Goal: Information Seeking & Learning: Learn about a topic

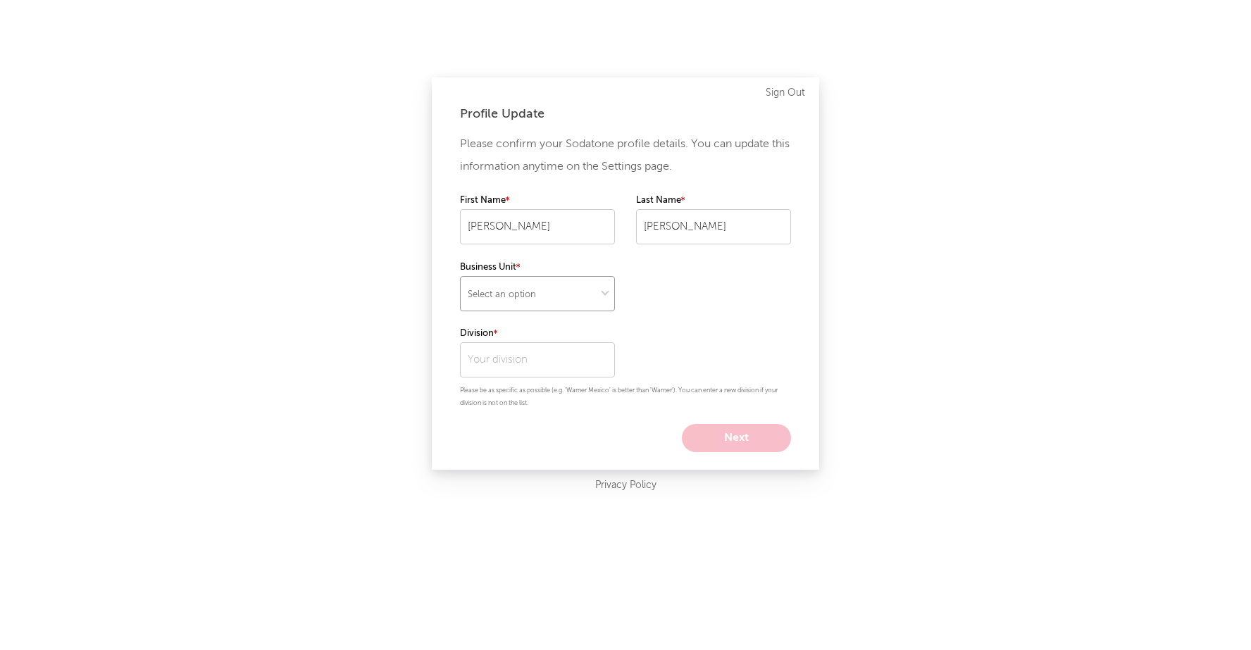
click at [533, 294] on select "Select an option" at bounding box center [537, 293] width 155 height 35
select select "recorded_music"
click at [460, 276] on select "Select an option" at bounding box center [537, 293] width 155 height 35
click at [565, 297] on select at bounding box center [537, 293] width 155 height 35
click at [519, 356] on input "text" at bounding box center [537, 359] width 155 height 35
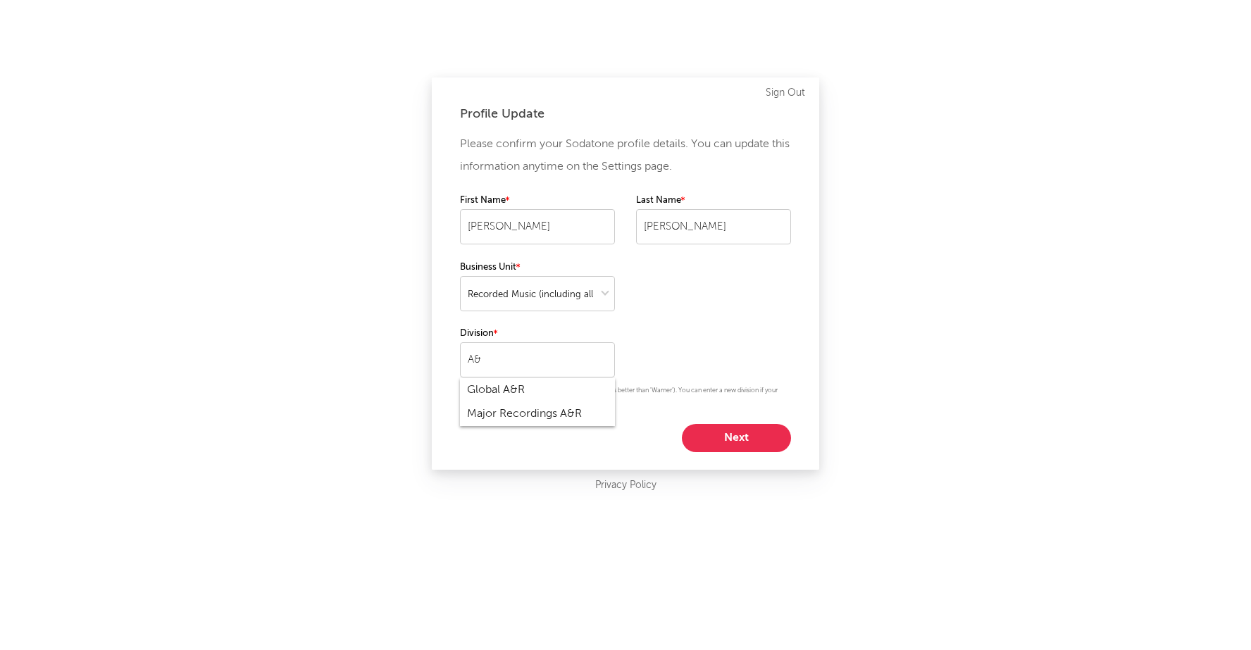
click at [538, 414] on div "Major Recordings A&R" at bounding box center [537, 414] width 155 height 24
type input "Major Recordings A&R"
click at [728, 439] on button "Next" at bounding box center [736, 438] width 109 height 28
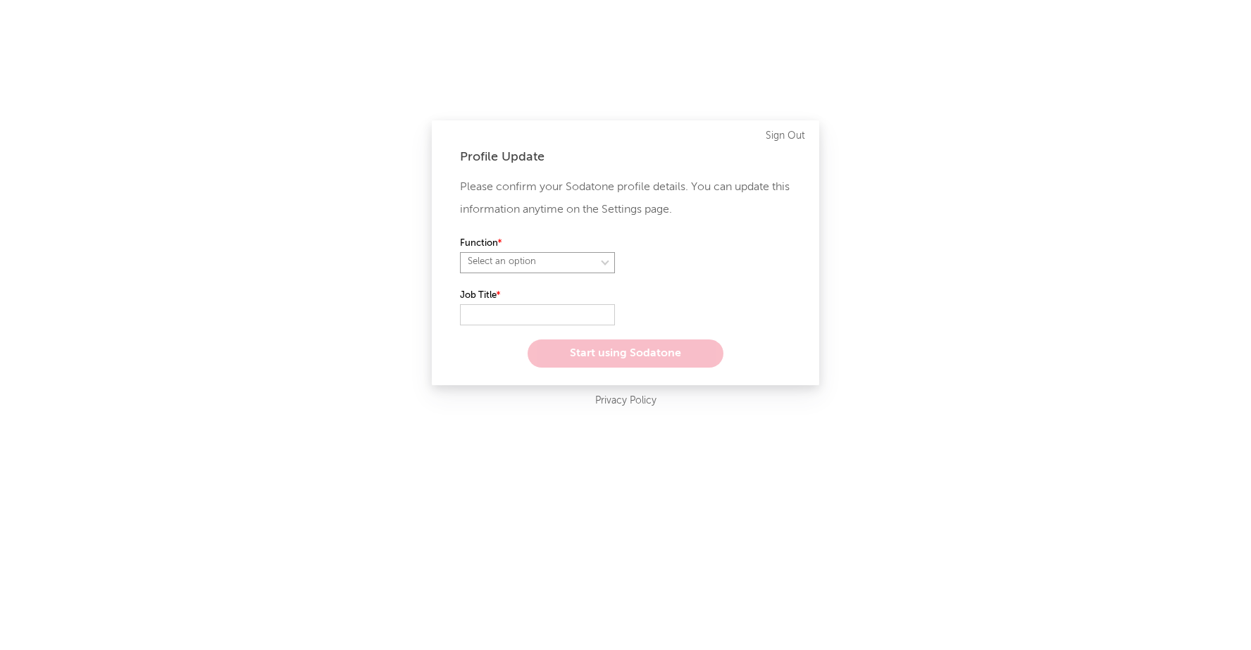
click at [569, 263] on select "Select an option" at bounding box center [537, 262] width 155 height 21
select select "anr"
click at [460, 252] on select "Select an option" at bounding box center [537, 262] width 155 height 21
click at [537, 314] on input "text" at bounding box center [537, 314] width 155 height 21
click at [662, 262] on select "Select an option" at bounding box center [713, 262] width 155 height 21
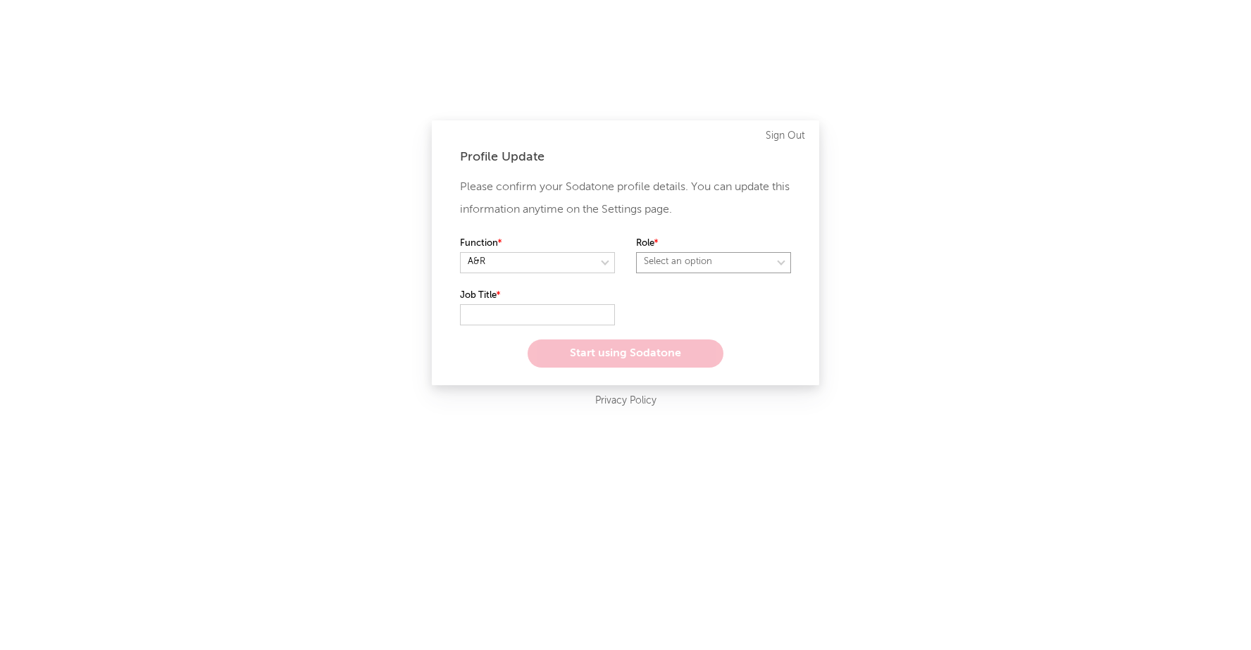
select select "other"
click at [636, 252] on select "Select an option" at bounding box center [713, 262] width 155 height 21
click at [536, 312] on input "text" at bounding box center [537, 314] width 155 height 21
type input "A&R"
click at [605, 351] on button "Start using Sodatone" at bounding box center [626, 354] width 196 height 28
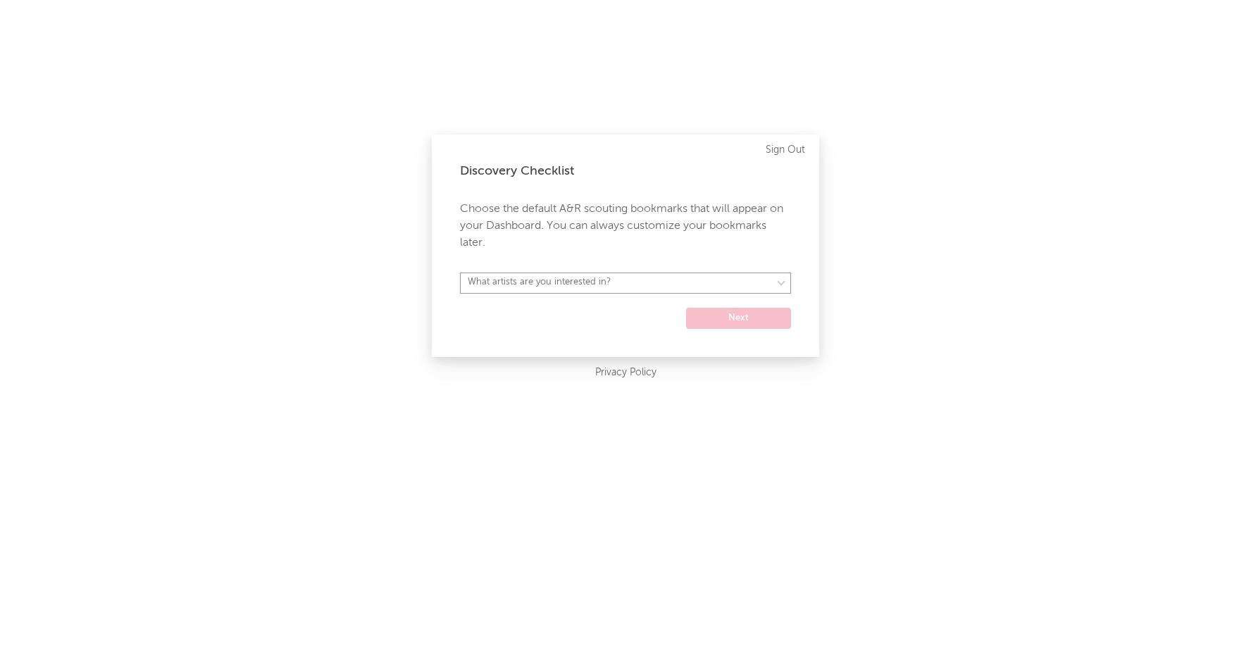
click at [538, 279] on select "What artists are you interested in? [GEOGRAPHIC_DATA] [GEOGRAPHIC_DATA] General…" at bounding box center [625, 283] width 331 height 21
select select "15"
click at [460, 273] on select "What artists are you interested in? [GEOGRAPHIC_DATA] [GEOGRAPHIC_DATA] General…" at bounding box center [625, 283] width 331 height 21
click at [726, 316] on button "Next" at bounding box center [738, 318] width 105 height 21
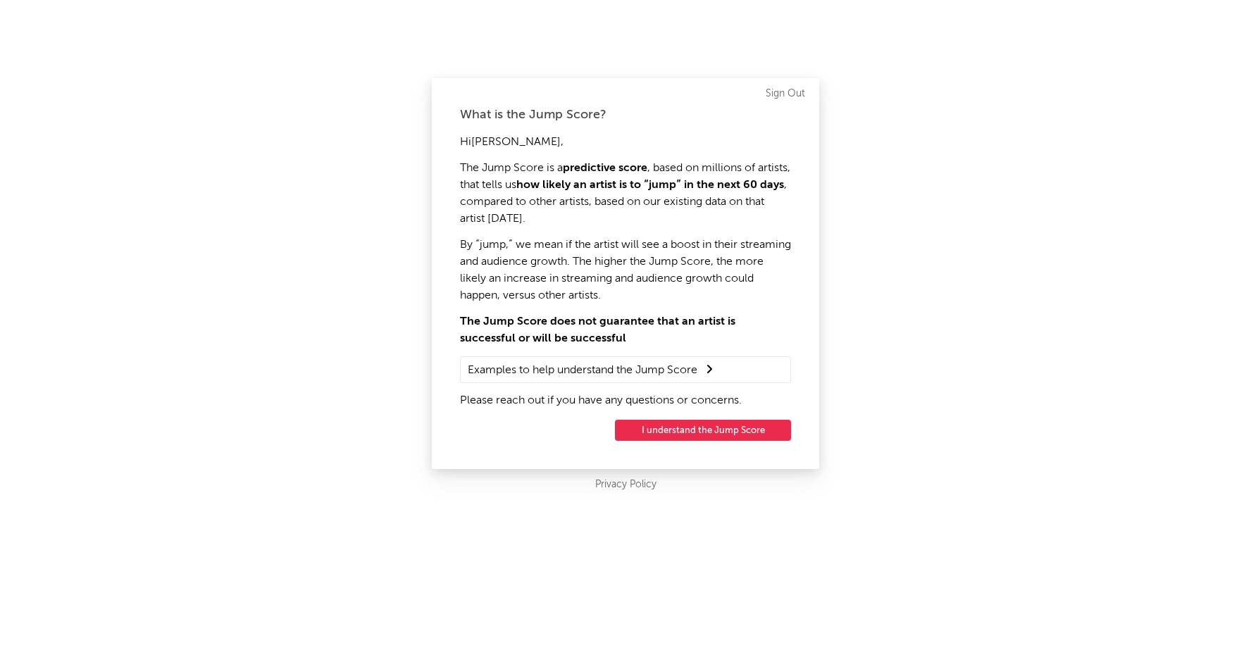
click at [605, 369] on summary "Examples to help understand the Jump Score" at bounding box center [626, 370] width 316 height 18
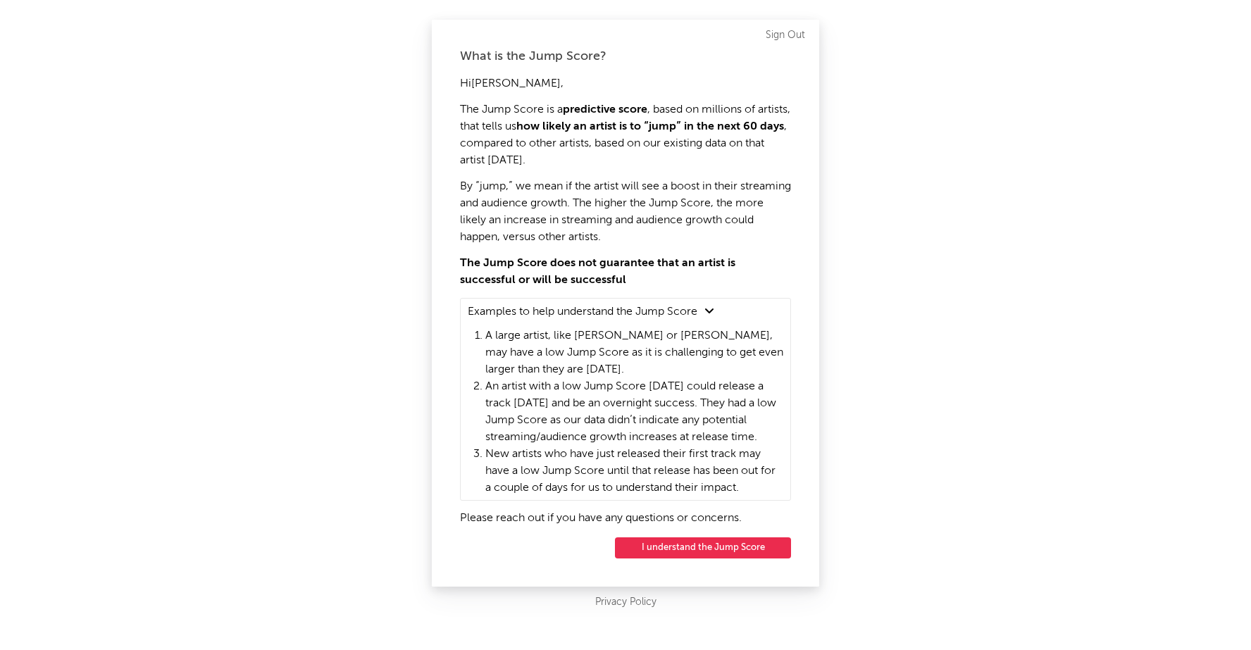
click at [683, 550] on button "I understand the Jump Score" at bounding box center [703, 548] width 176 height 21
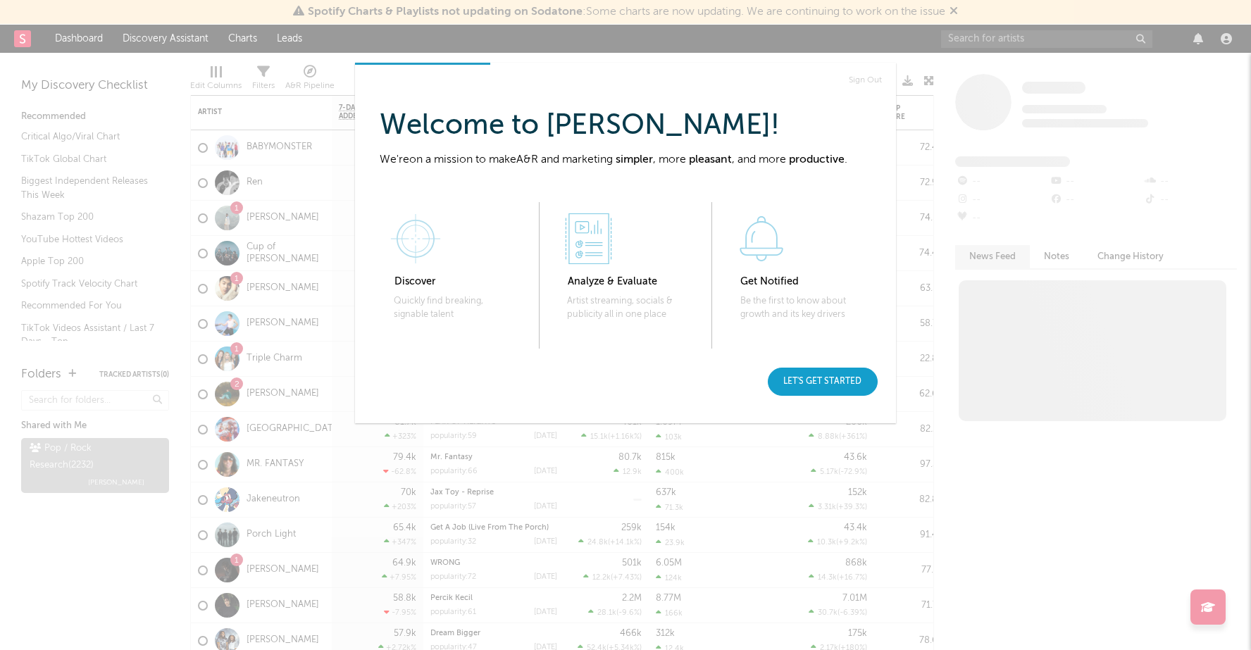
click at [810, 385] on div "Let's get started" at bounding box center [823, 382] width 110 height 28
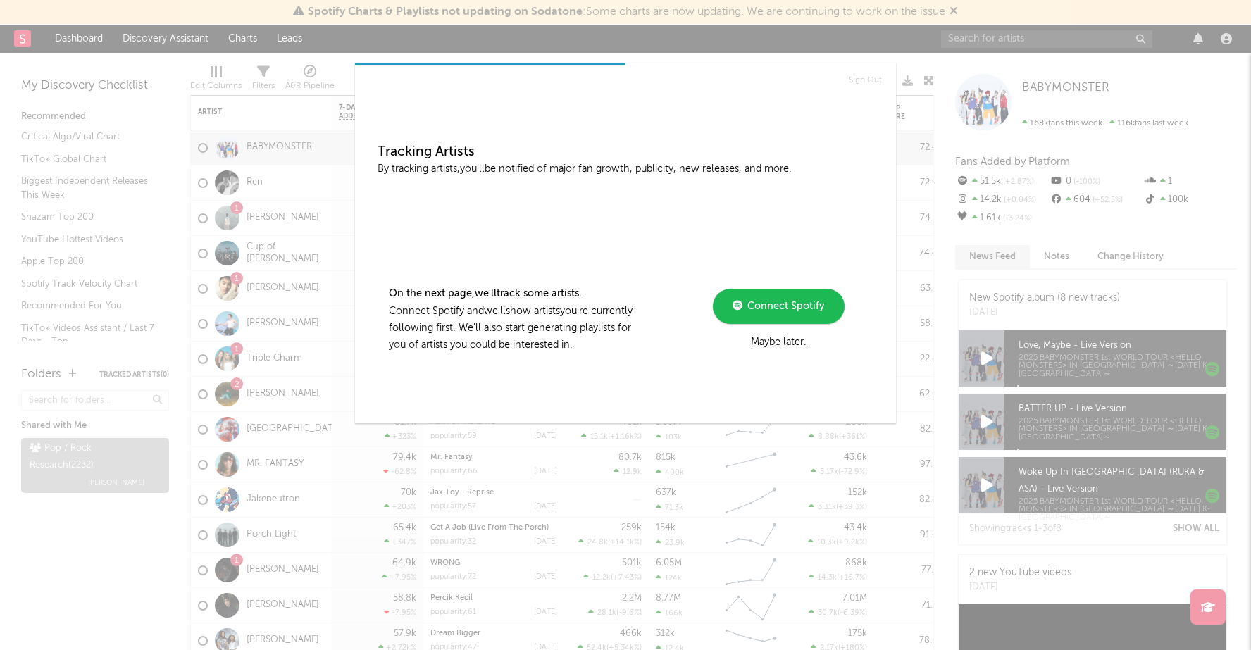
click at [759, 311] on span "Connect Spotify" at bounding box center [784, 307] width 82 height 10
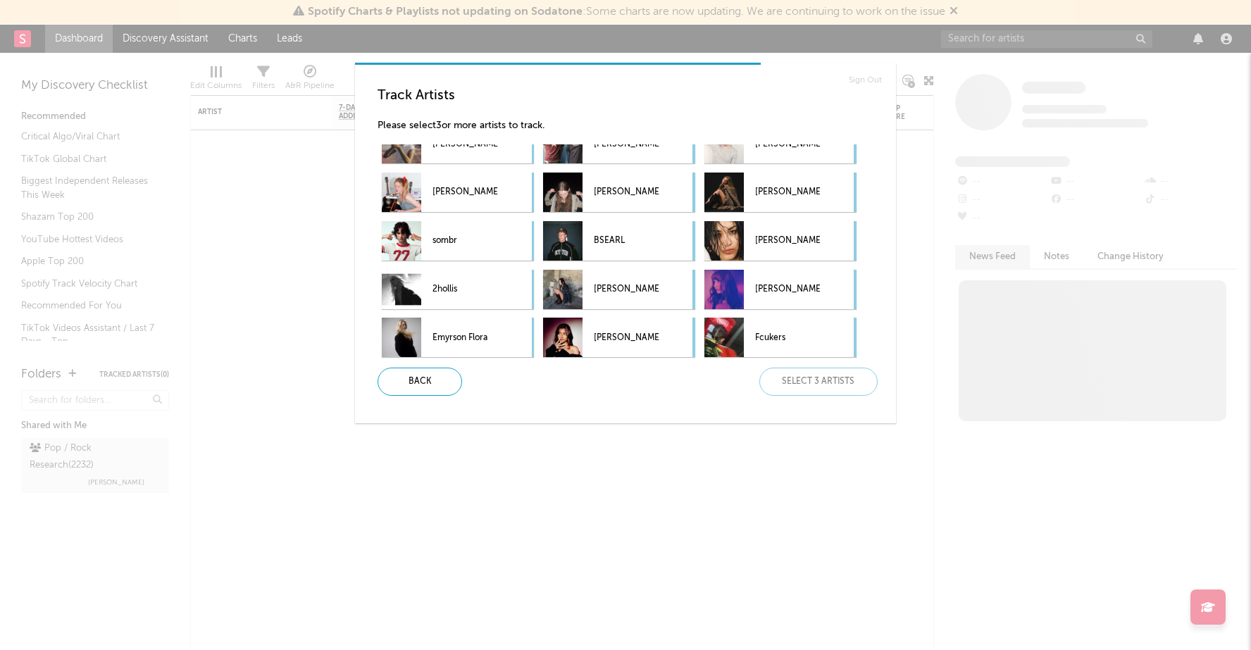
scroll to position [26, 0]
click at [611, 290] on p "[PERSON_NAME]" at bounding box center [626, 289] width 65 height 32
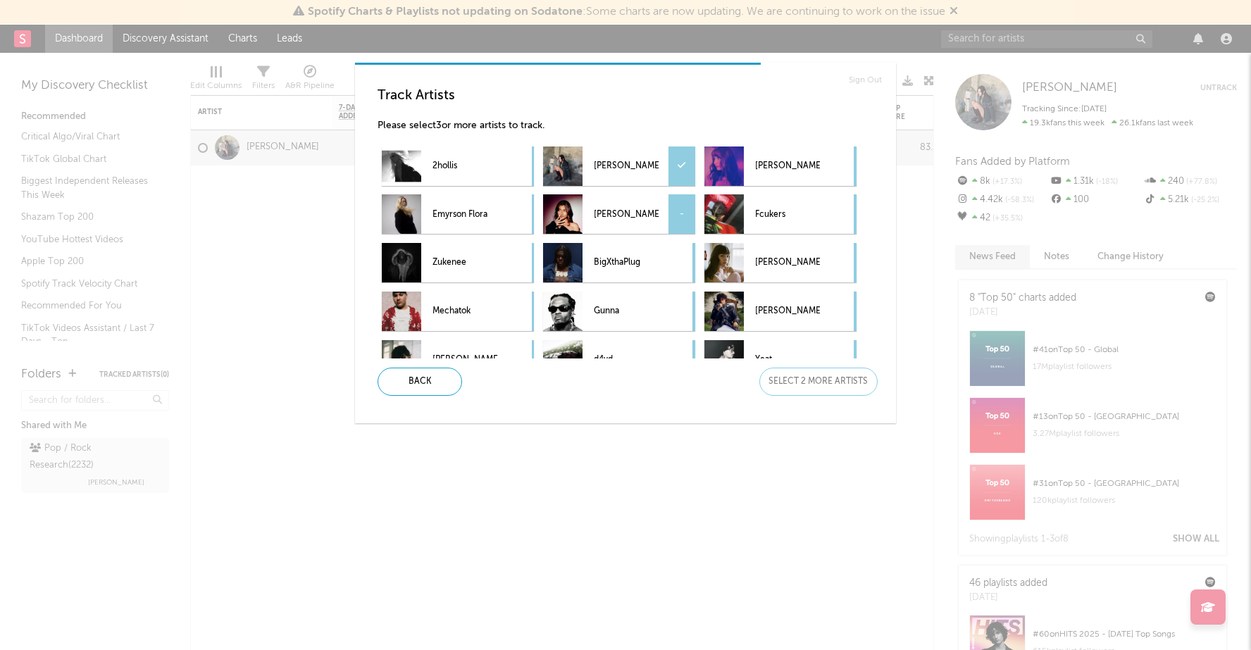
scroll to position [150, 0]
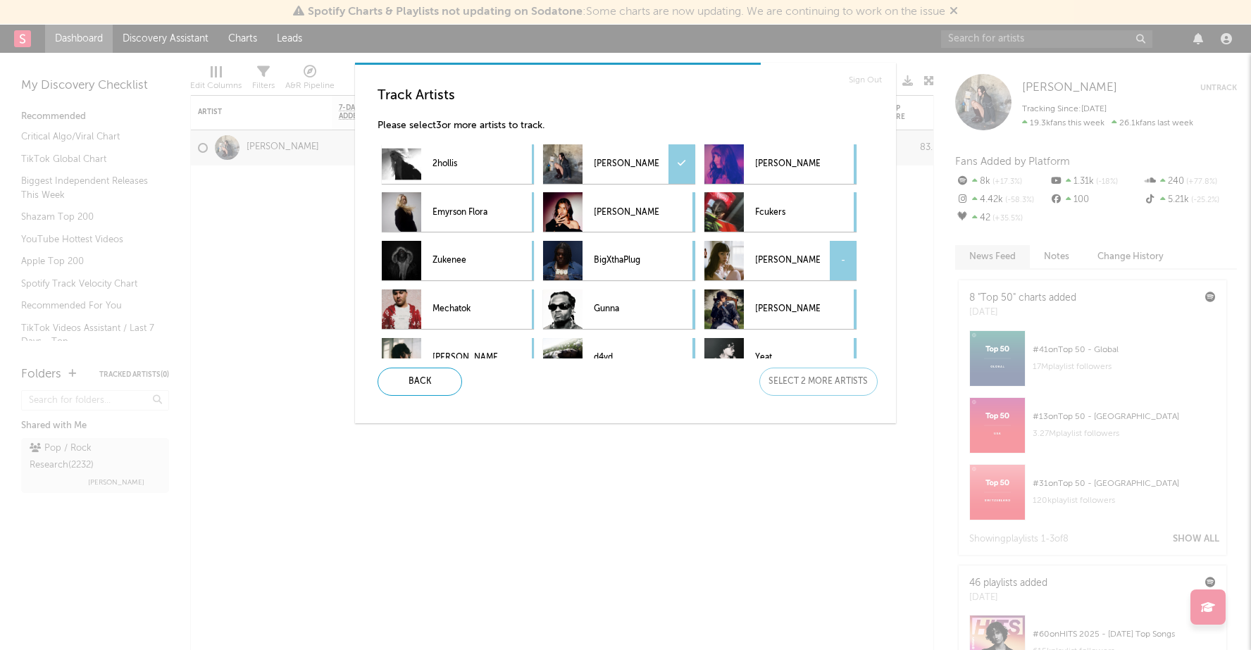
click at [766, 259] on p "Chrissy" at bounding box center [787, 261] width 65 height 32
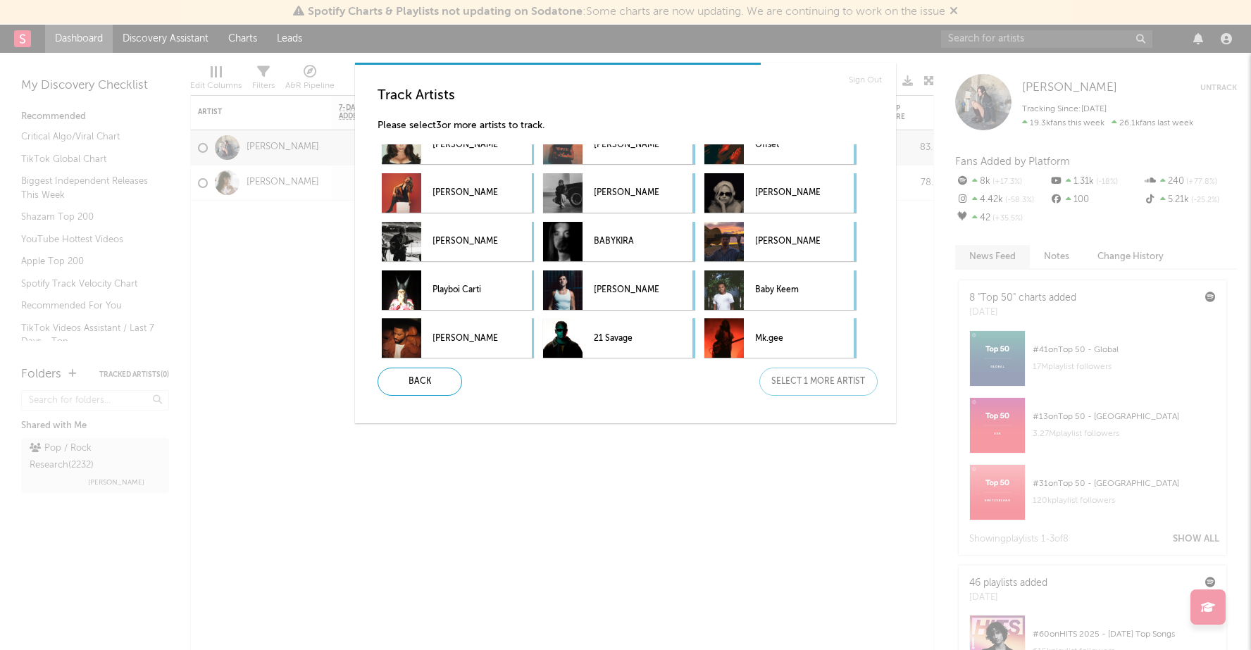
scroll to position [462, 0]
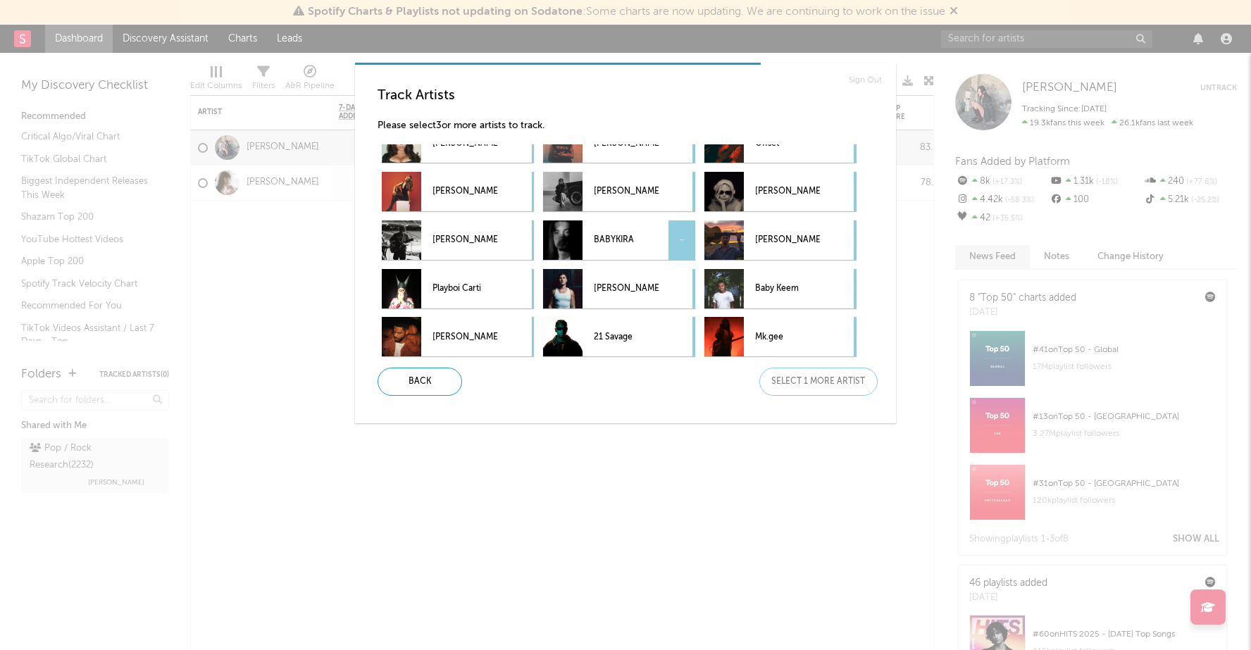
click at [629, 242] on p "BABYKIRA" at bounding box center [626, 241] width 65 height 32
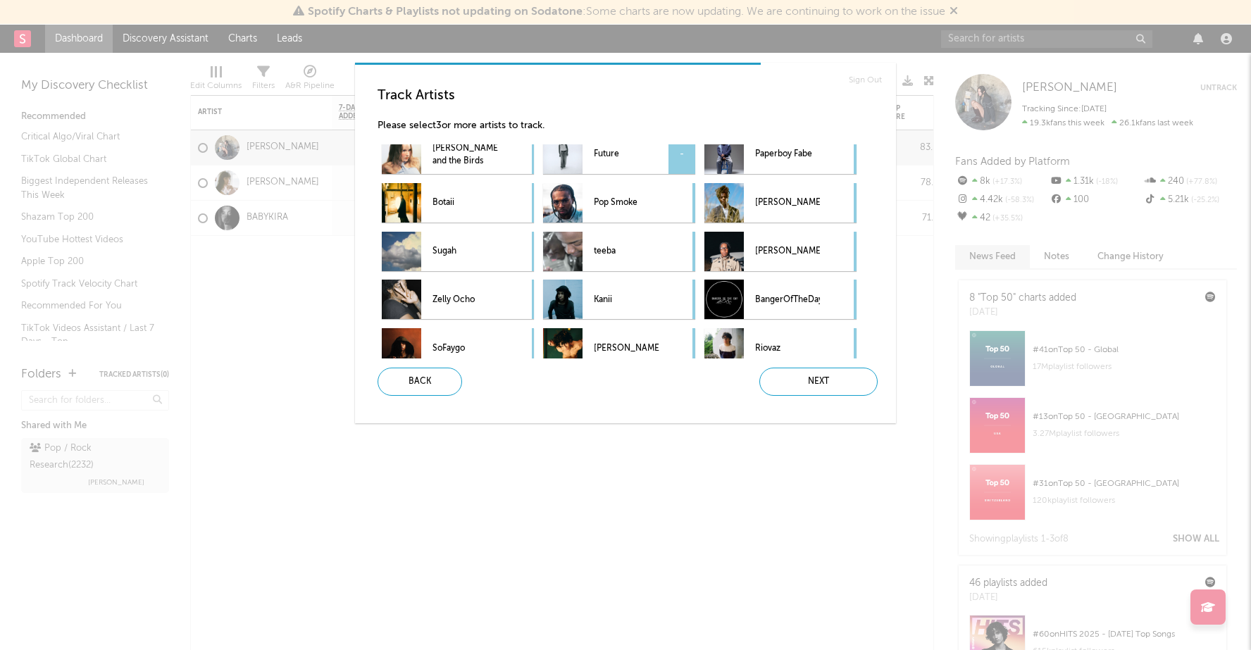
scroll to position [698, 0]
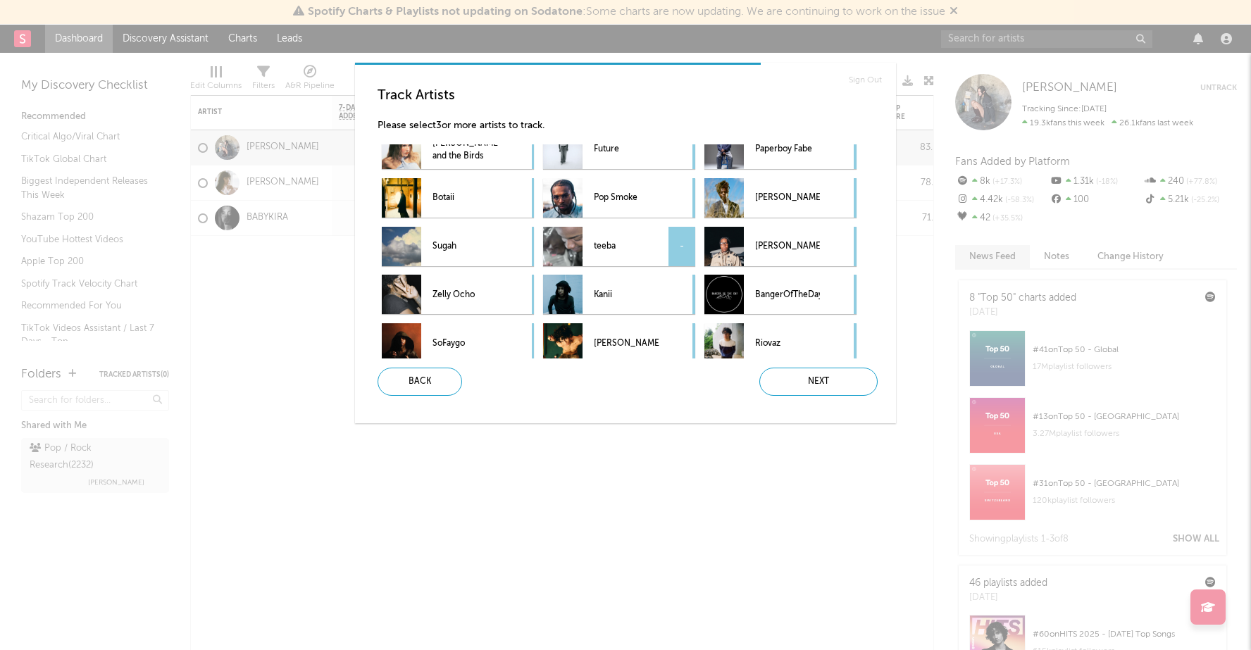
click at [591, 248] on div "teeba -" at bounding box center [601, 246] width 116 height 39
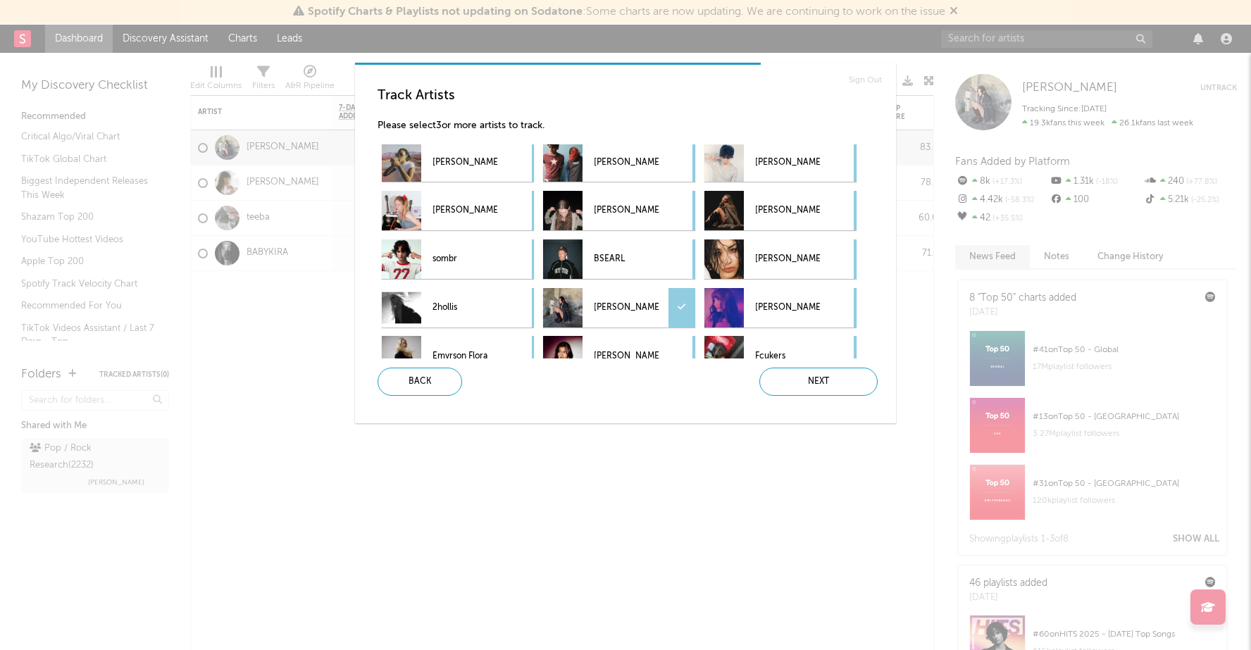
scroll to position [0, 0]
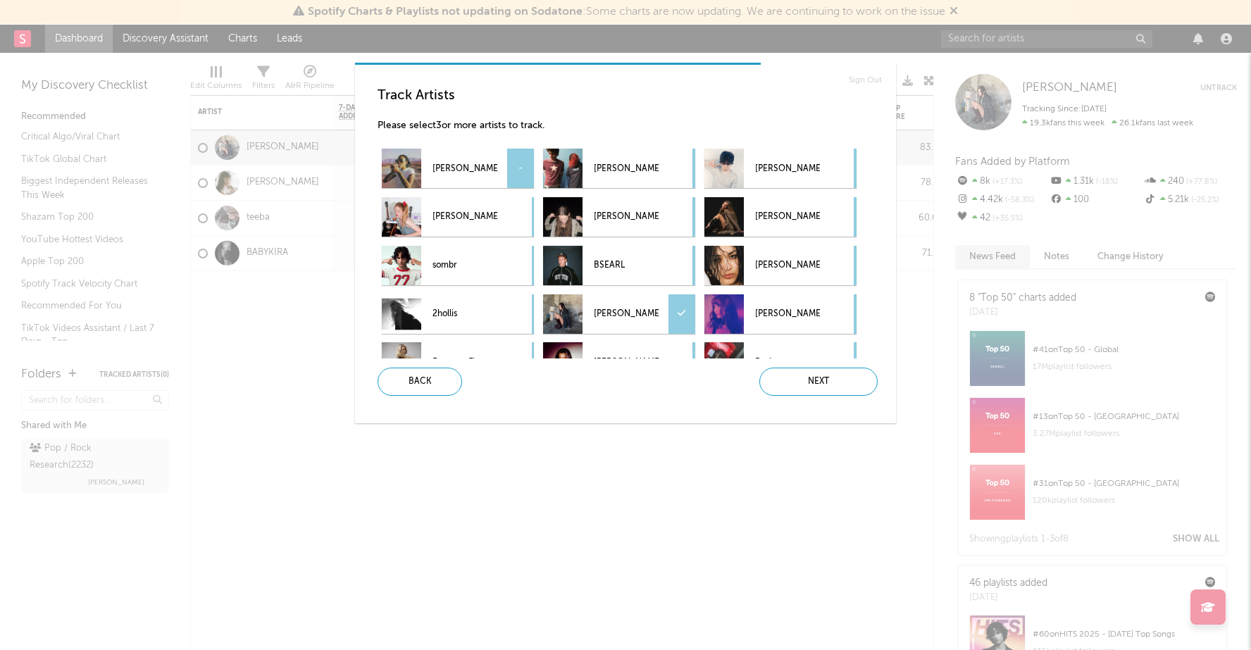
click at [473, 166] on p "Chelsea Jordan" at bounding box center [465, 169] width 65 height 32
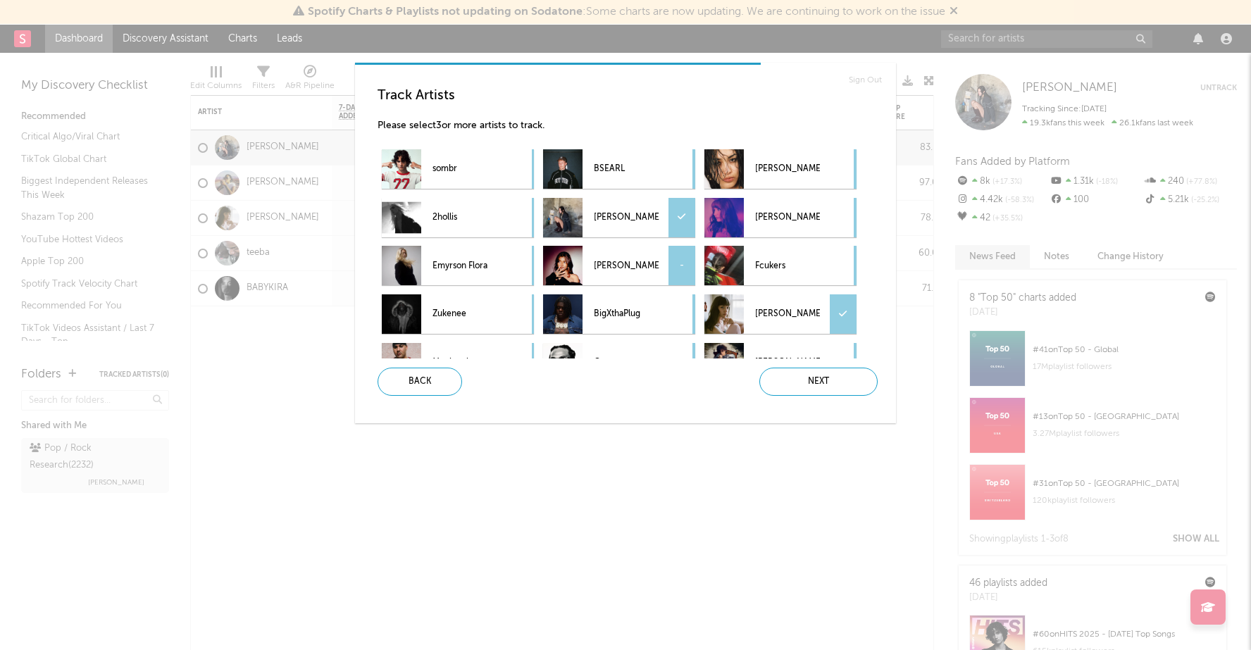
scroll to position [104, 0]
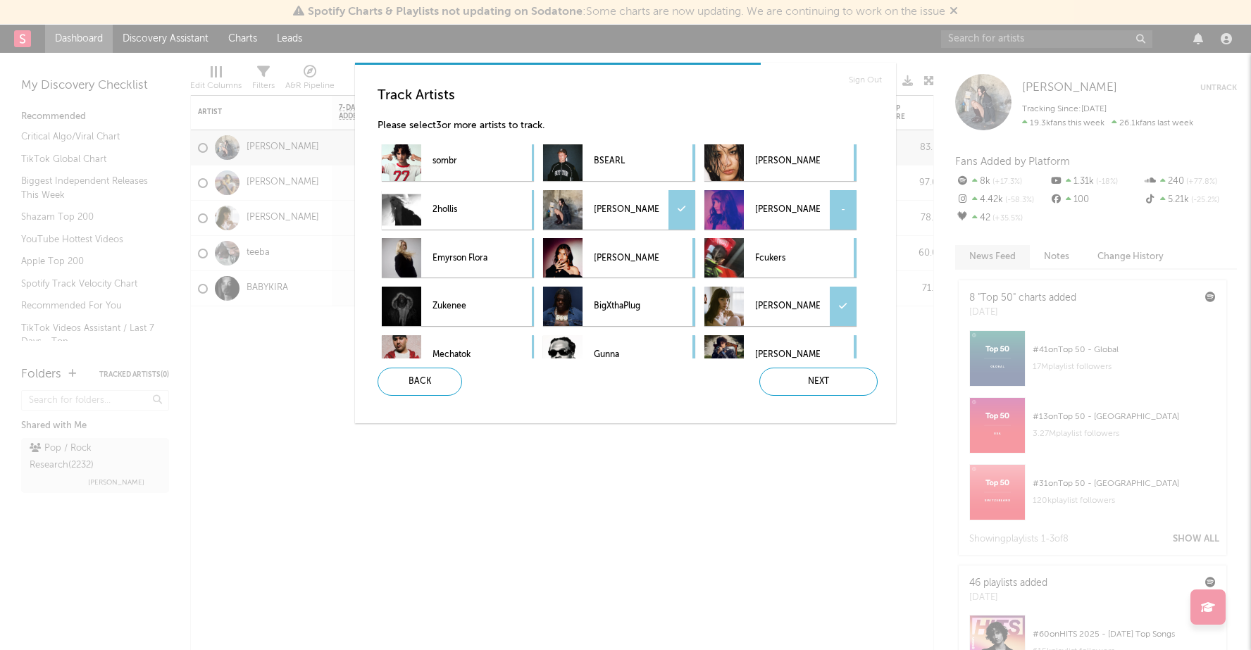
click at [757, 216] on p "Kalyn Rain" at bounding box center [787, 210] width 65 height 32
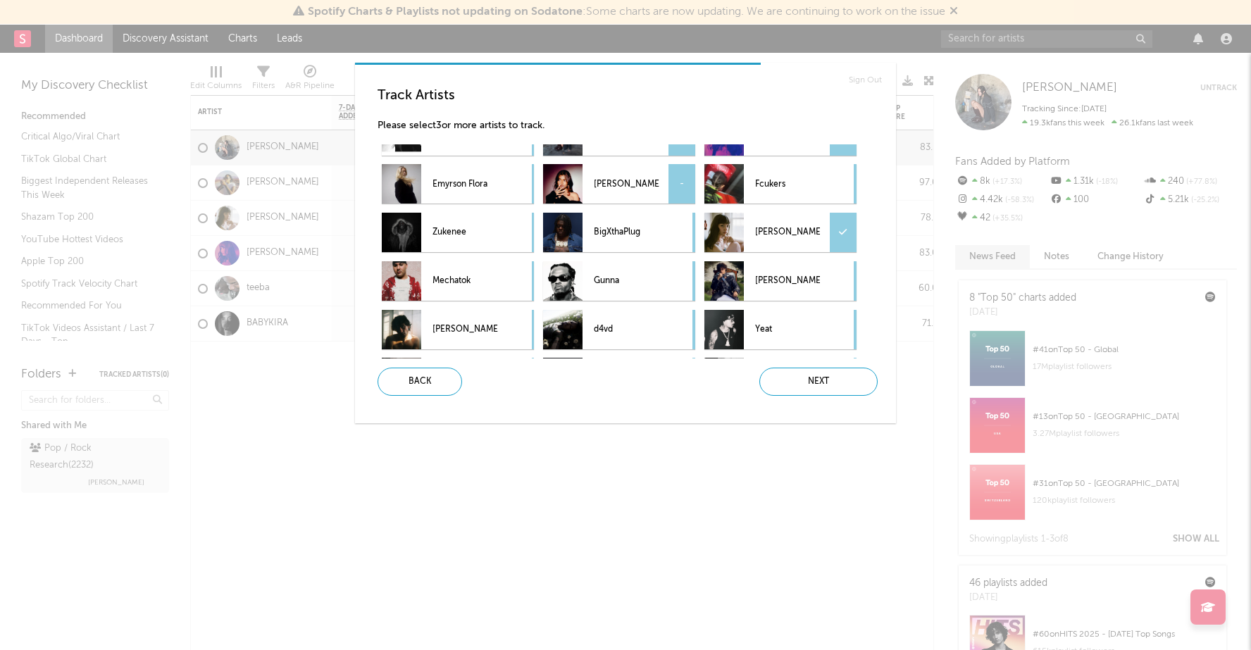
scroll to position [180, 0]
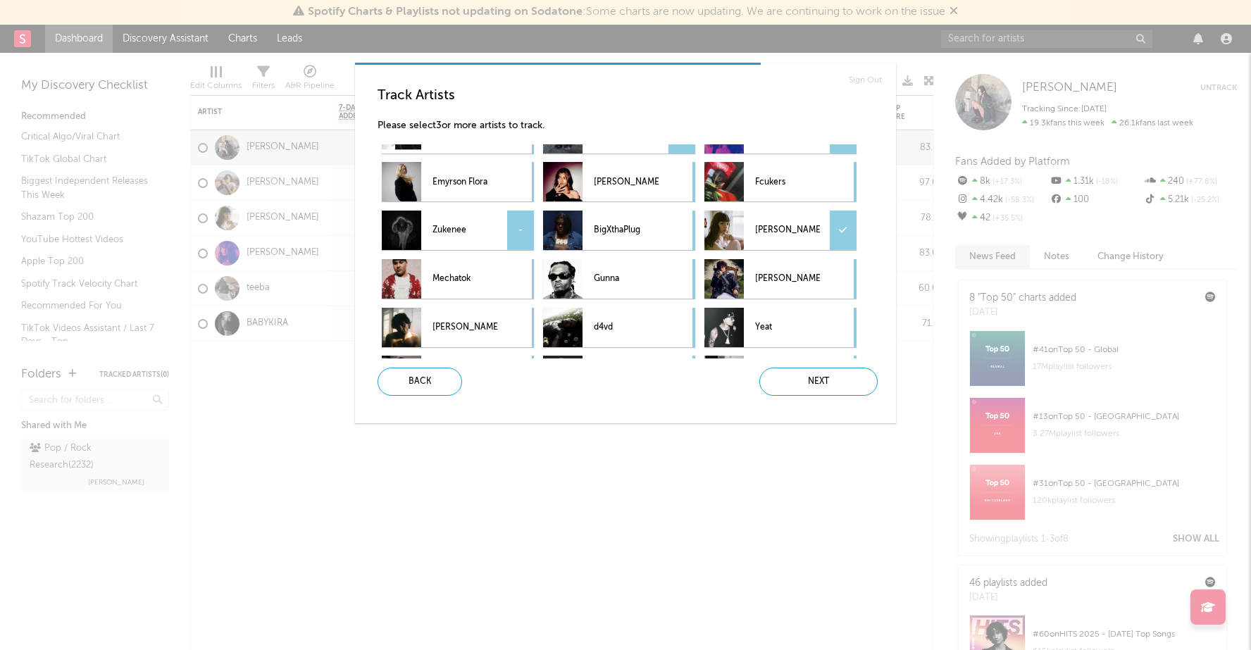
click at [490, 244] on p "Zukenee" at bounding box center [465, 231] width 65 height 32
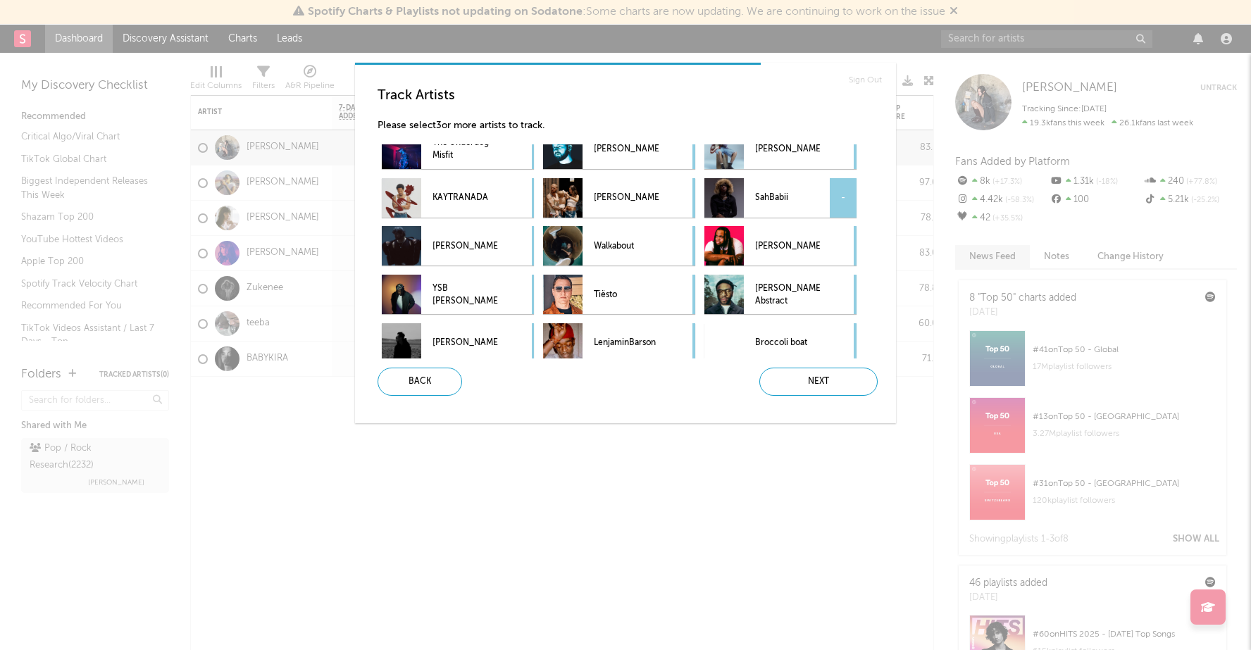
scroll to position [997, 0]
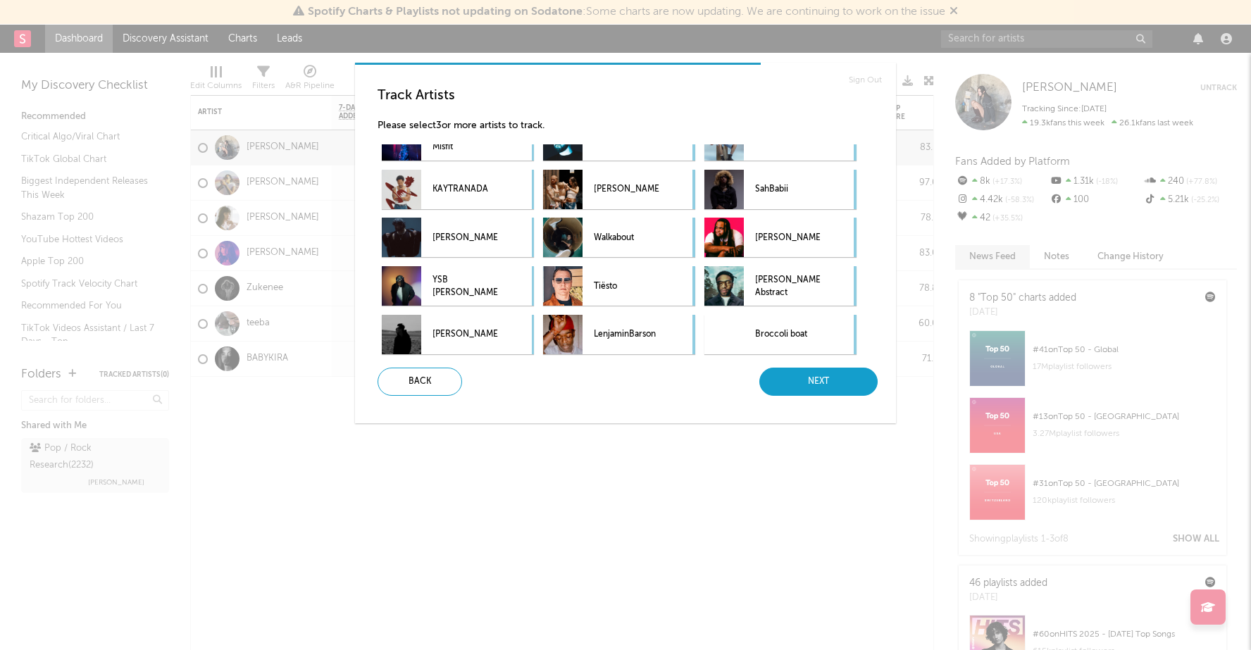
click at [826, 381] on div "Next" at bounding box center [819, 382] width 118 height 28
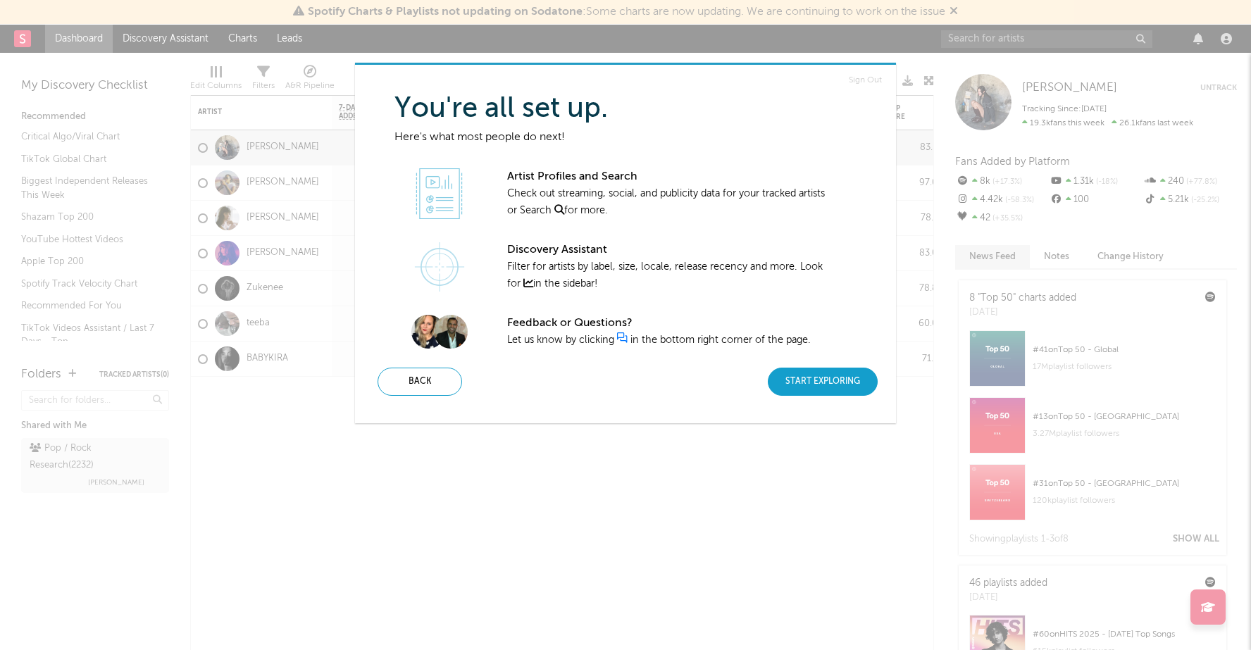
click at [805, 387] on div "Start Exploring" at bounding box center [823, 382] width 110 height 28
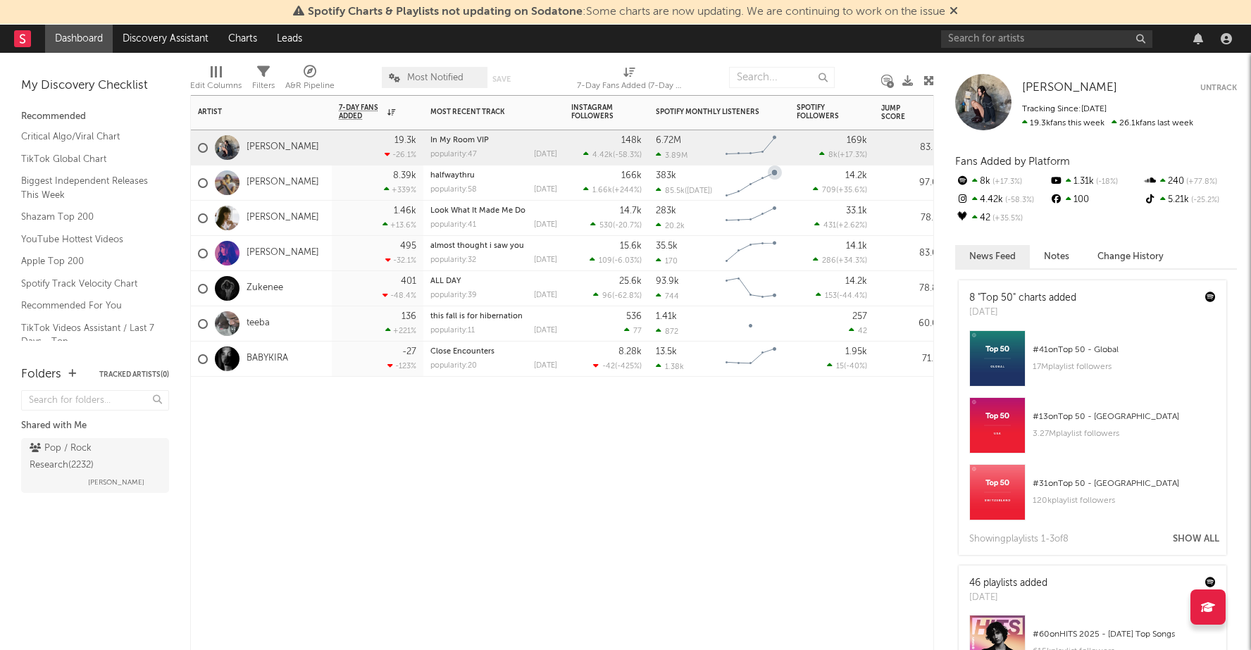
click at [788, 188] on div "383k 85.5k ( Sep 18 ) Created with Highcharts 10.3.3 Chart title" at bounding box center [719, 183] width 141 height 35
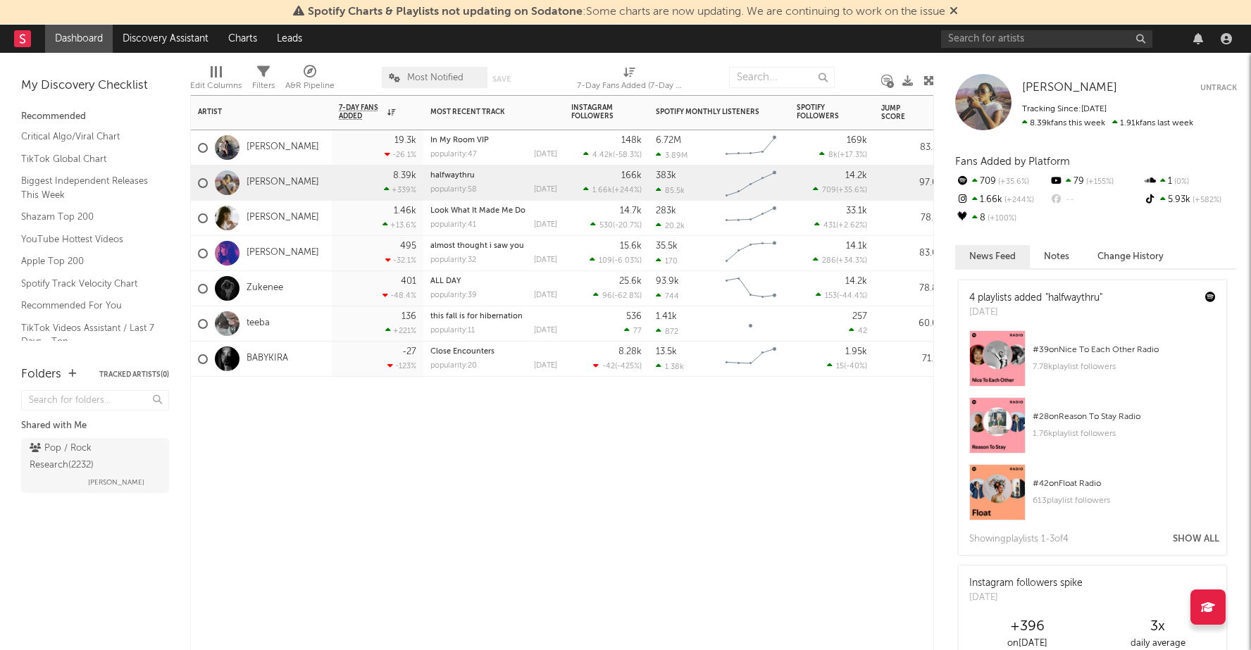
click at [783, 215] on div "283k 20.2k Created with Highcharts 10.3.3 Chart title" at bounding box center [719, 218] width 141 height 35
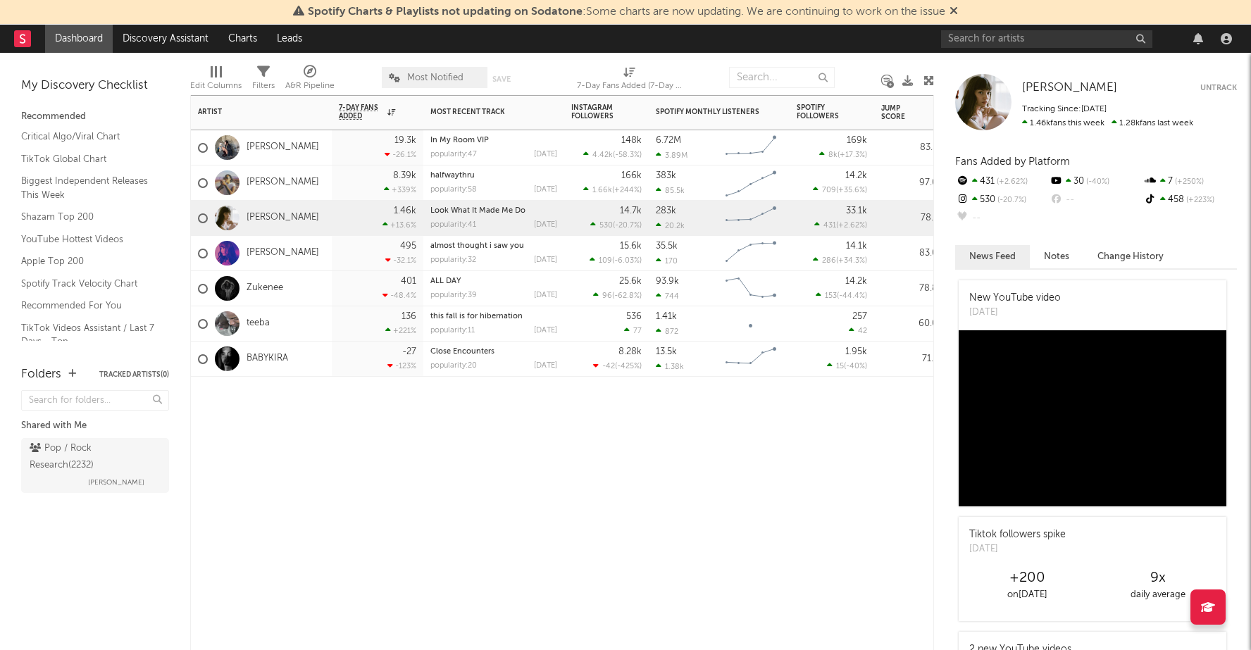
click at [790, 246] on div "14.1k 286 ( +34.3 % )" at bounding box center [832, 253] width 85 height 35
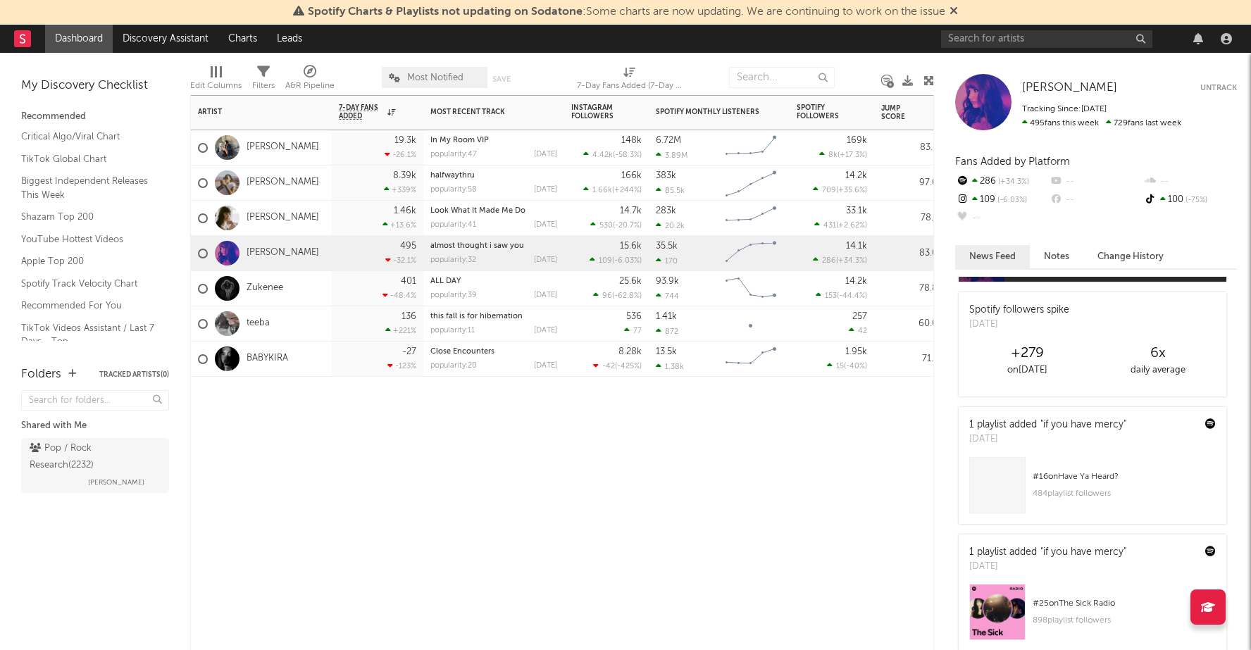
scroll to position [361, 0]
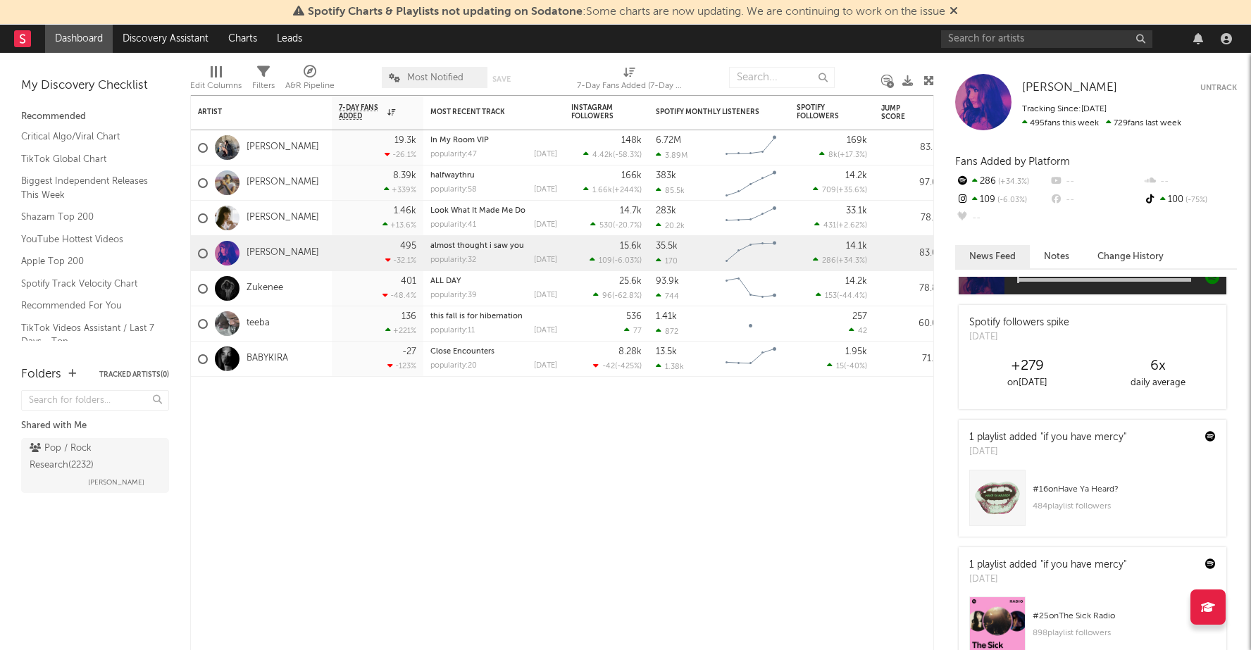
click at [1068, 261] on button "Notes" at bounding box center [1057, 256] width 54 height 23
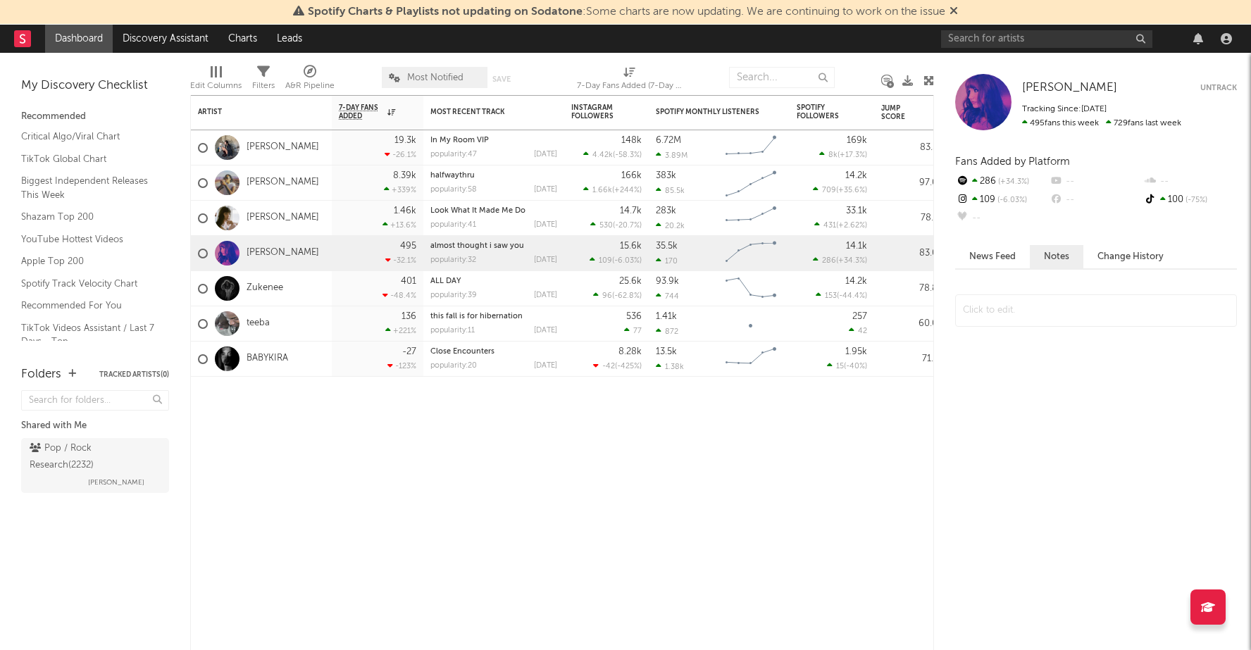
click at [1111, 249] on button "Change History" at bounding box center [1131, 256] width 94 height 23
click at [1001, 252] on button "News Feed" at bounding box center [993, 256] width 75 height 23
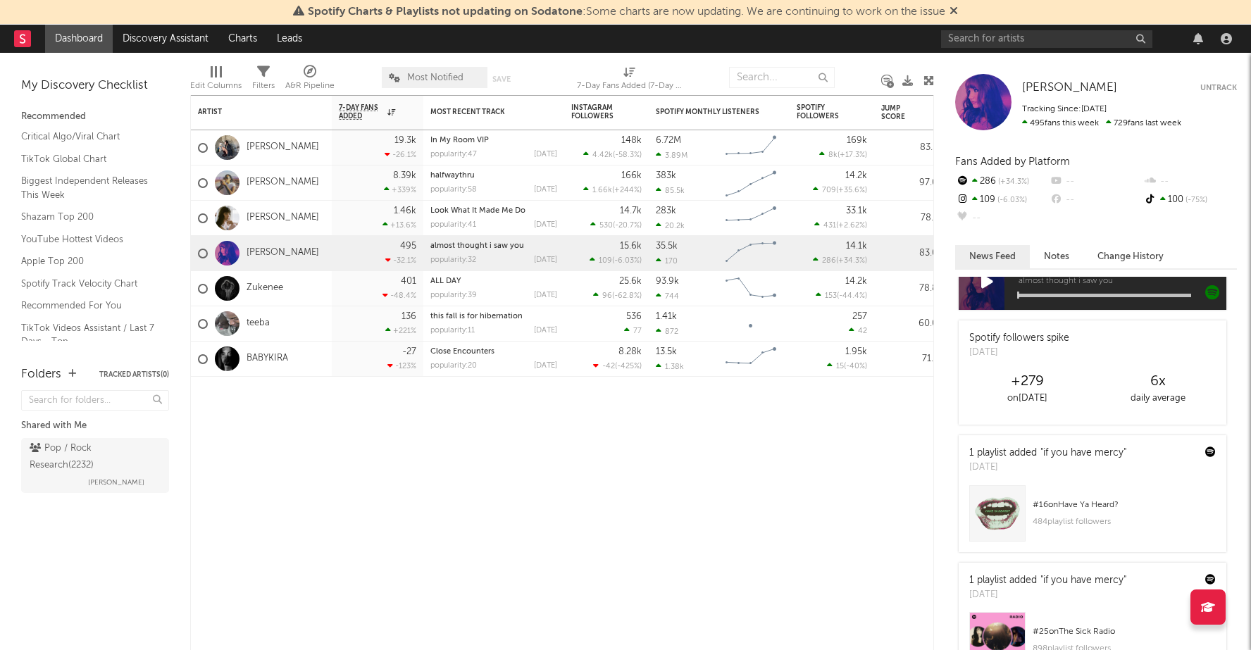
scroll to position [345, 0]
